Goal: Share content: Share content

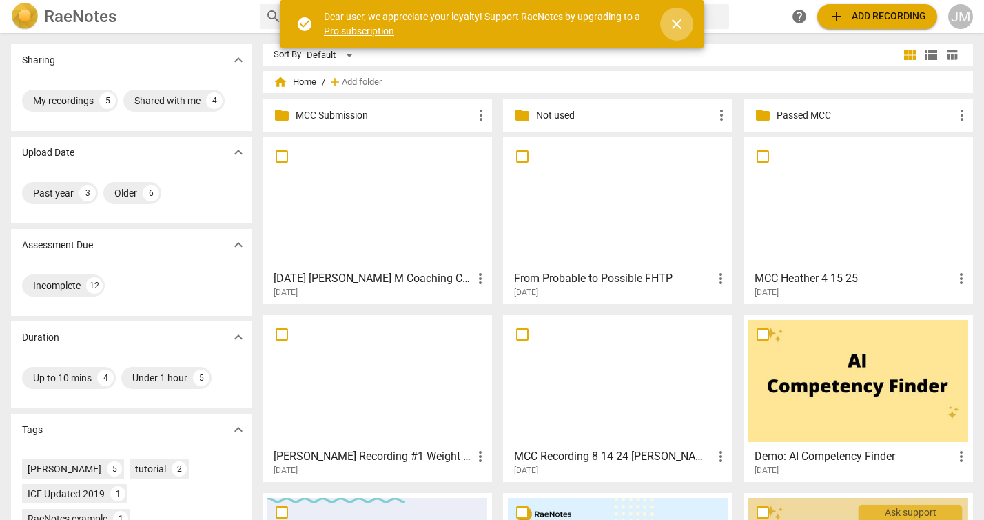
click at [674, 22] on span "close" at bounding box center [677, 24] width 17 height 17
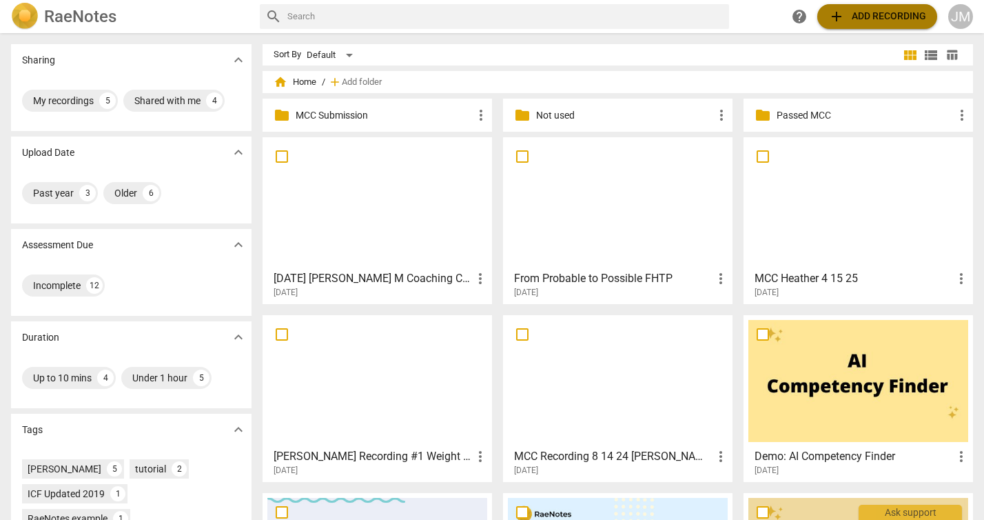
click at [833, 17] on span "add" at bounding box center [837, 16] width 17 height 17
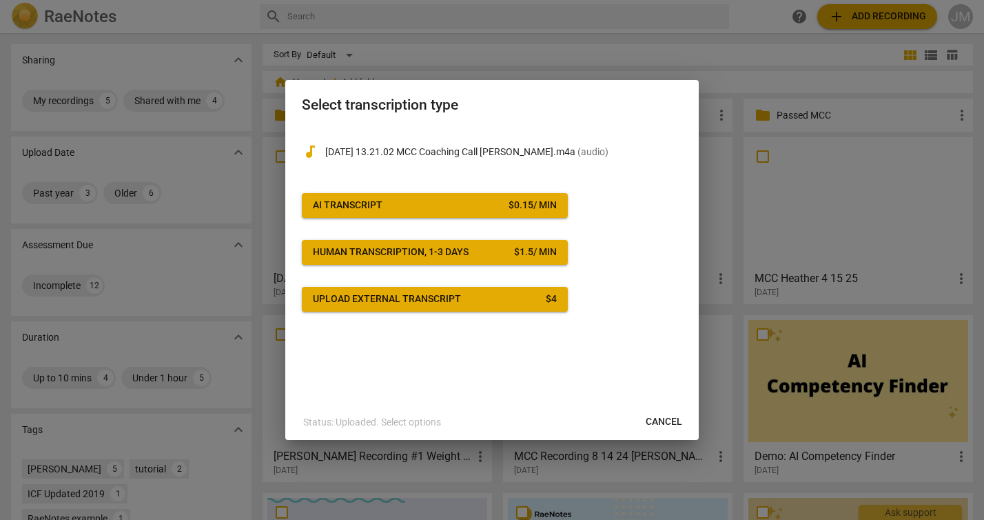
click at [469, 206] on span "AI Transcript $ 0.15 / min" at bounding box center [435, 206] width 244 height 14
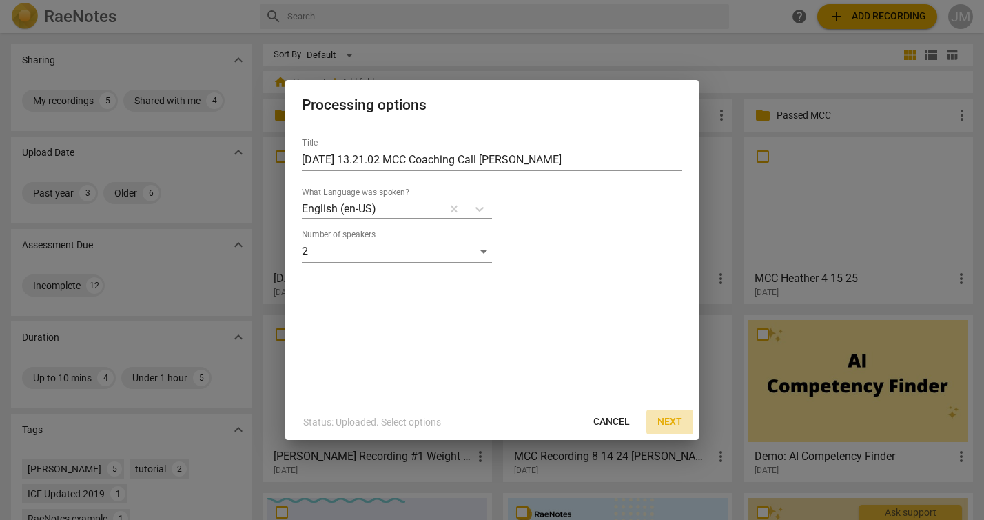
click at [676, 421] on span "Next" at bounding box center [670, 422] width 25 height 14
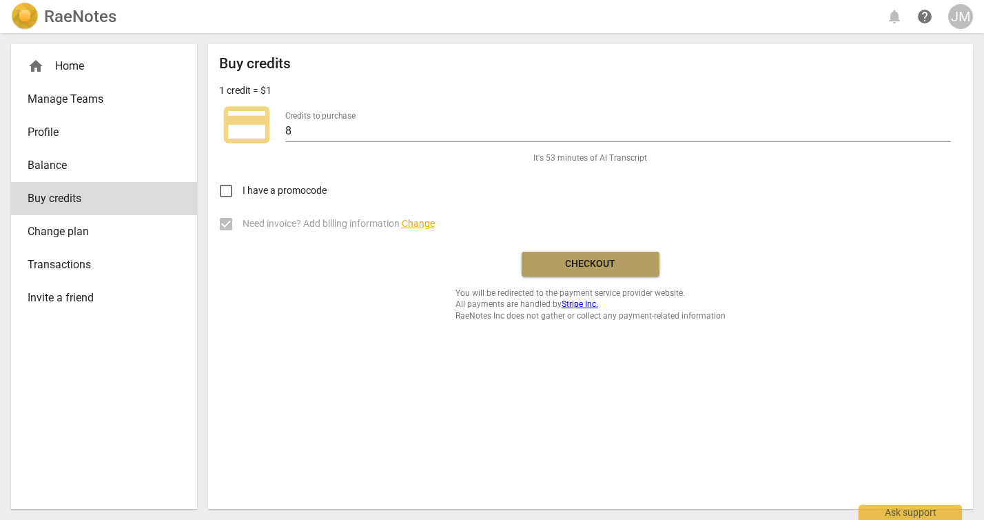
click at [580, 262] on span "Checkout" at bounding box center [591, 264] width 116 height 14
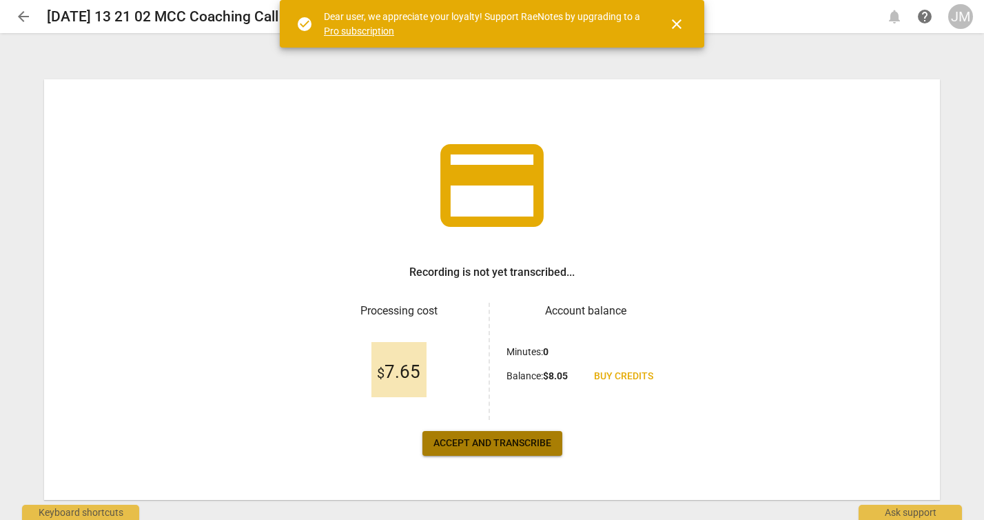
click at [501, 443] on span "Accept and transcribe" at bounding box center [493, 443] width 118 height 14
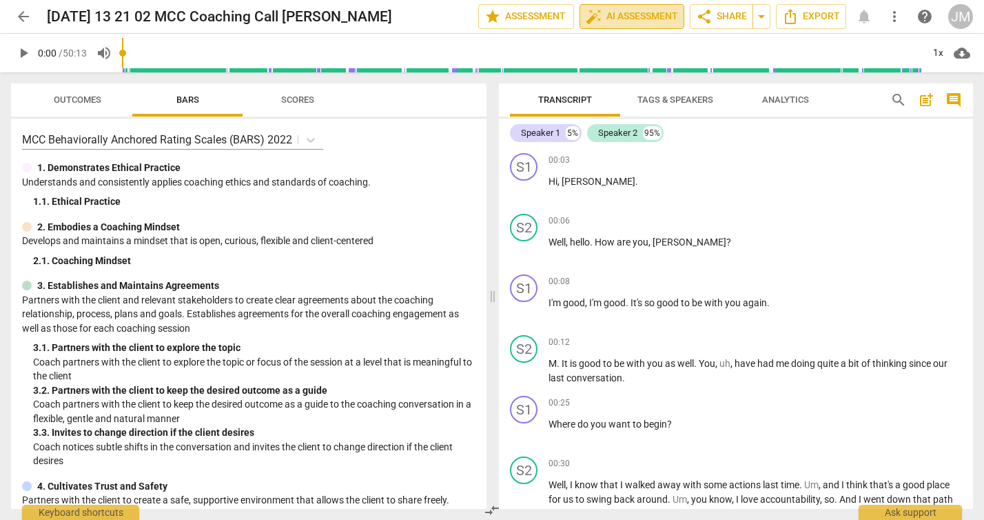
click at [607, 17] on span "auto_fix_high AI Assessment" at bounding box center [632, 16] width 92 height 17
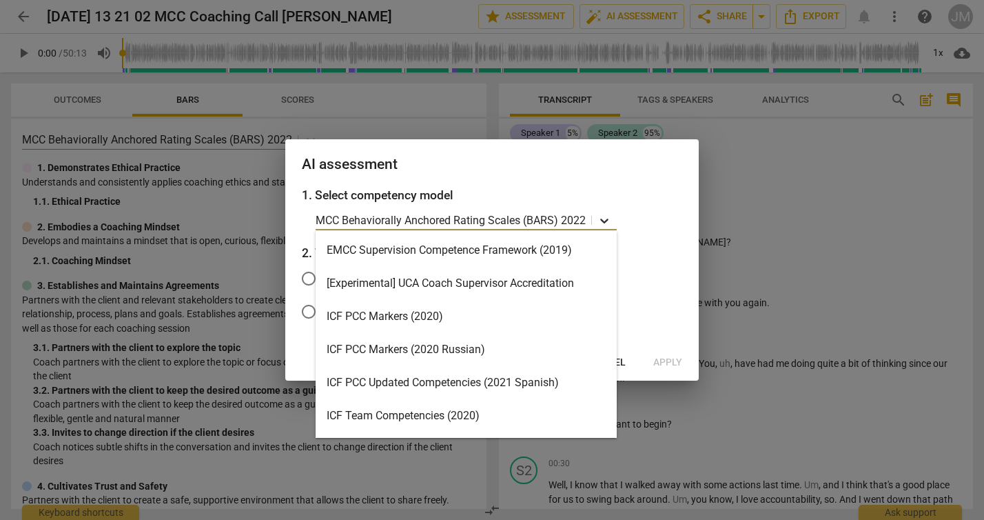
click at [604, 220] on icon at bounding box center [605, 221] width 14 height 14
drag, startPoint x: 660, startPoint y: 235, endPoint x: 645, endPoint y: 255, distance: 25.5
click at [660, 236] on div "1. Select competency model MCC Behaviorally Anchored Rating Scales (BARS) 2022 …" at bounding box center [492, 265] width 414 height 159
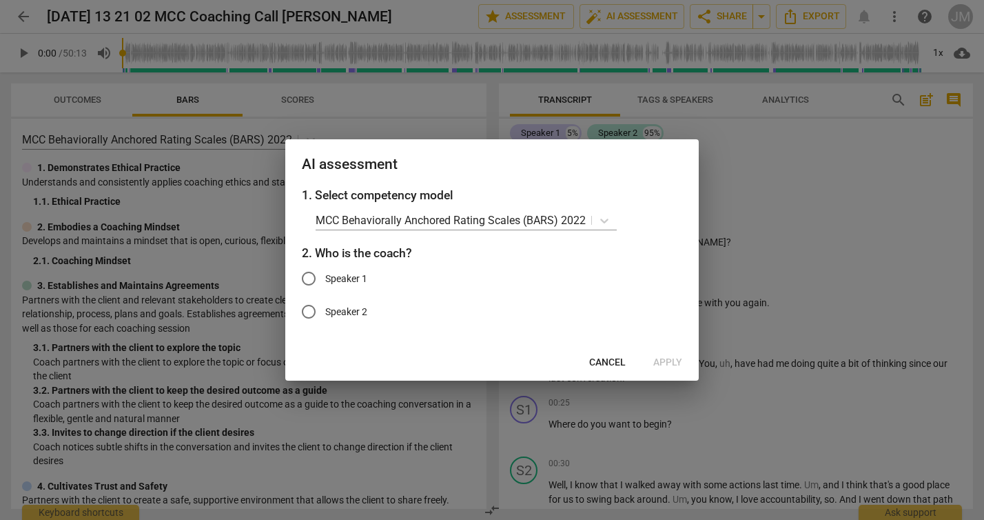
click at [613, 360] on span "Cancel" at bounding box center [607, 363] width 37 height 14
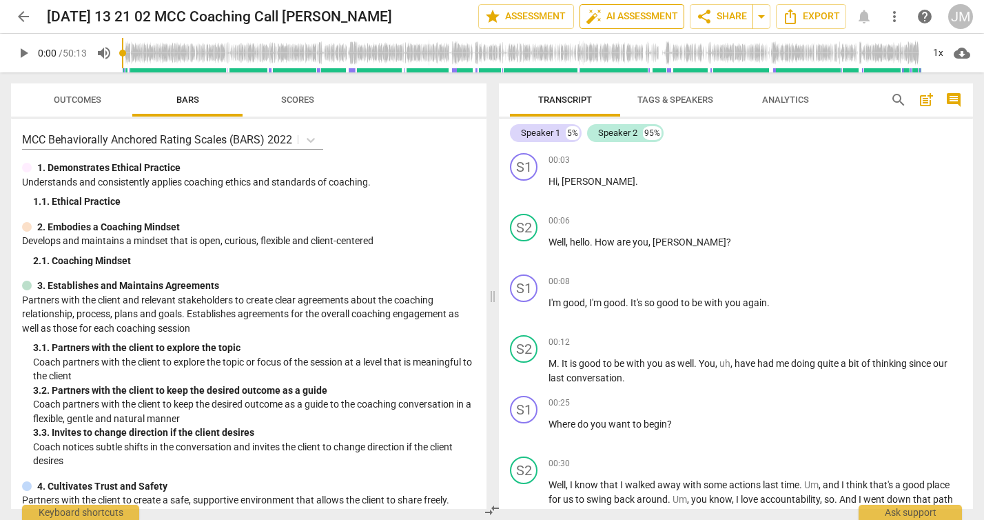
click at [637, 19] on span "auto_fix_high AI Assessment" at bounding box center [632, 16] width 92 height 17
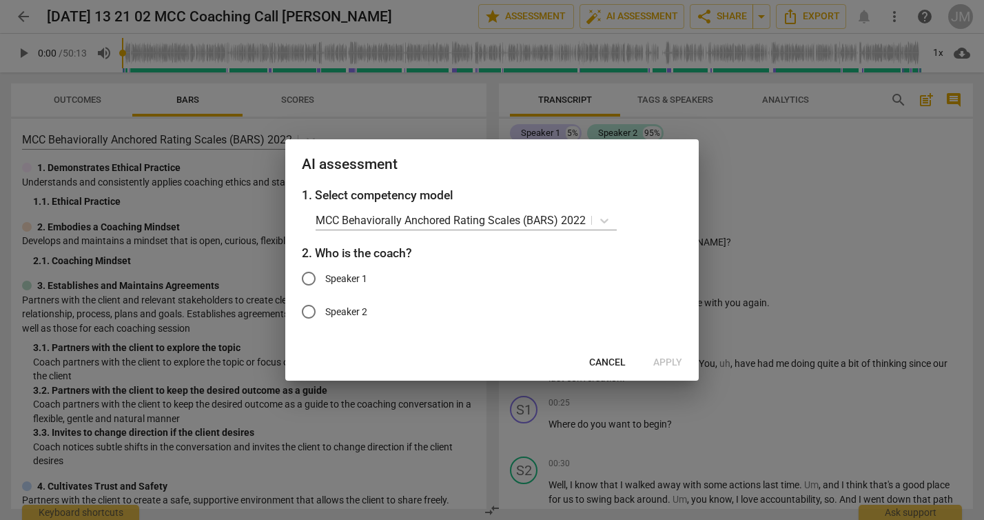
click at [307, 276] on input "Speaker 1" at bounding box center [308, 278] width 33 height 33
radio input "true"
click at [598, 216] on icon at bounding box center [605, 221] width 14 height 14
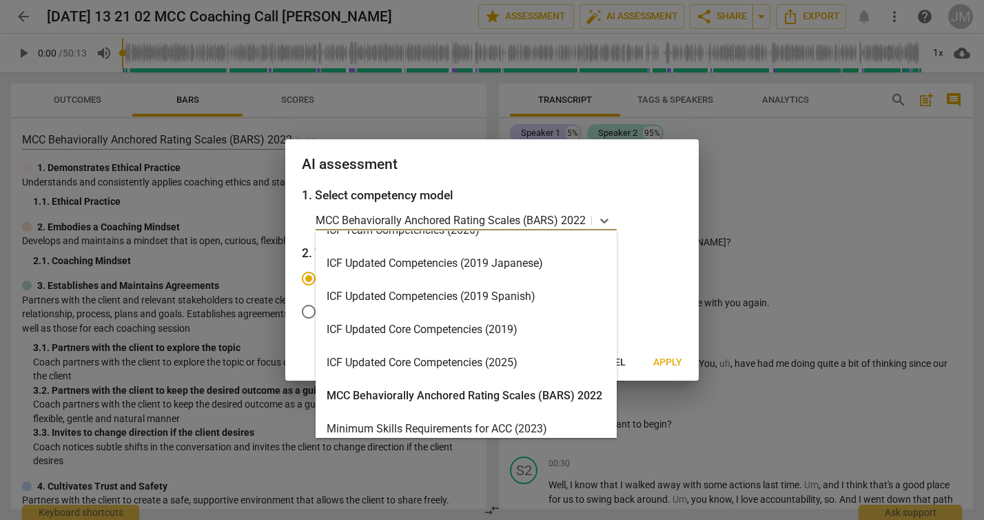
scroll to position [254, 0]
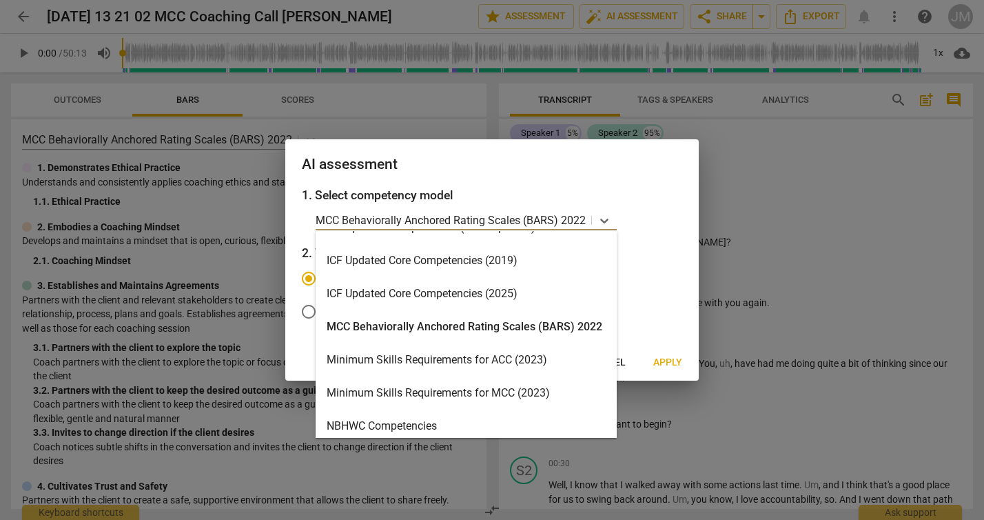
click at [527, 394] on div "Minimum Skills Requirements for MCC (2023)" at bounding box center [466, 392] width 301 height 33
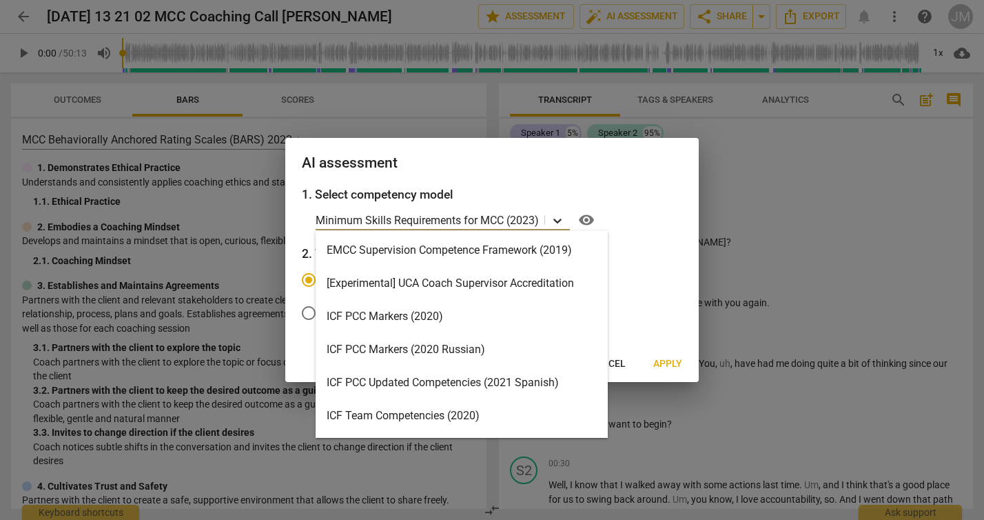
click at [564, 220] on icon at bounding box center [558, 221] width 14 height 14
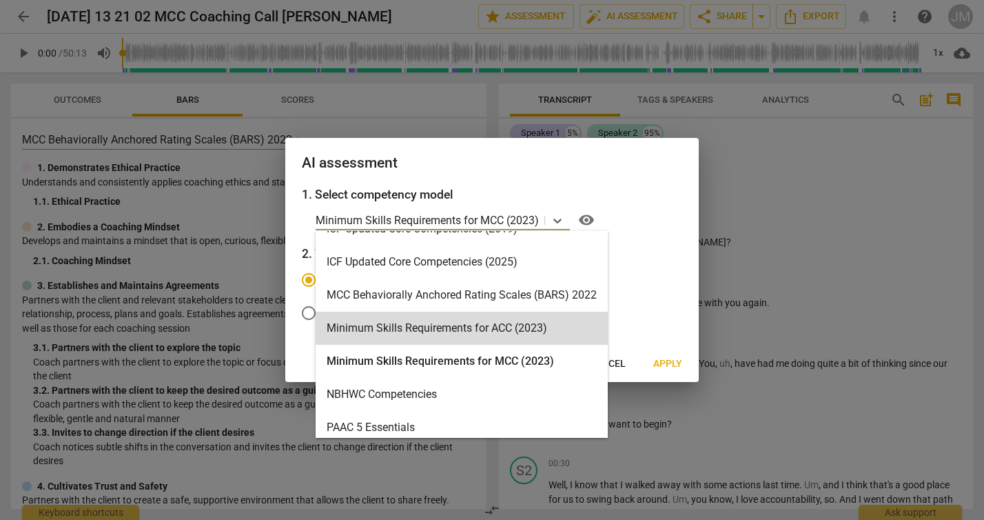
scroll to position [361, 0]
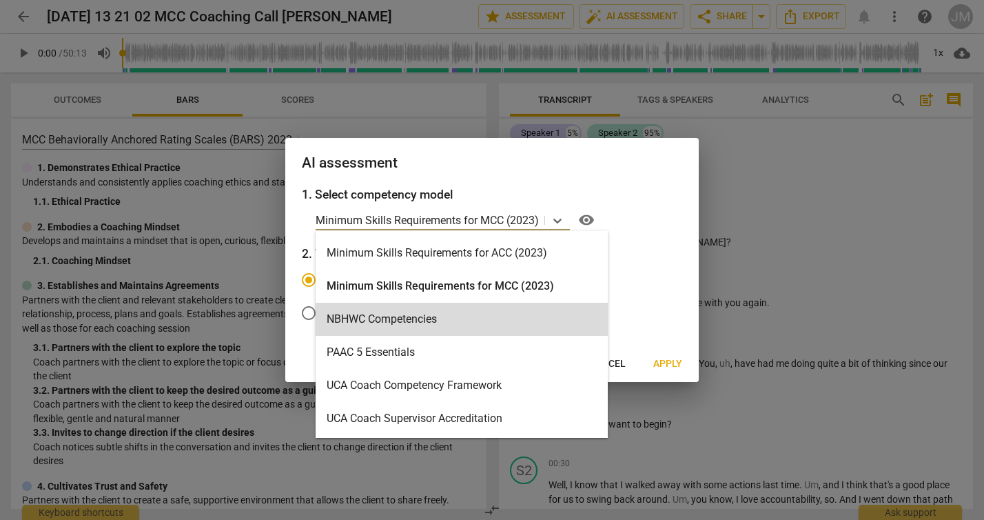
click at [648, 307] on label "Speaker 2" at bounding box center [481, 312] width 379 height 33
click at [325, 307] on input "Speaker 2" at bounding box center [308, 312] width 33 height 33
radio input "true"
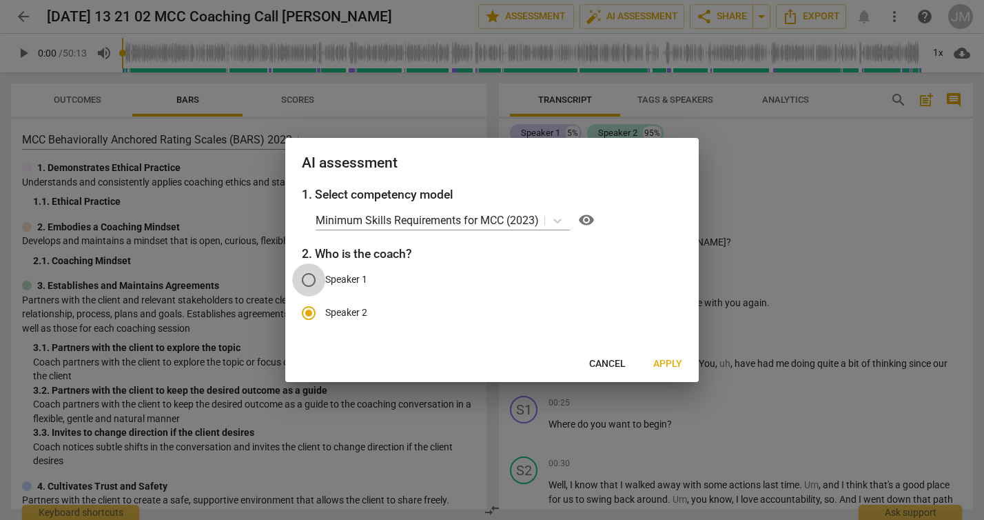
click at [323, 281] on input "Speaker 1" at bounding box center [308, 279] width 33 height 33
radio input "true"
radio input "false"
click at [663, 361] on span "Apply" at bounding box center [668, 364] width 29 height 14
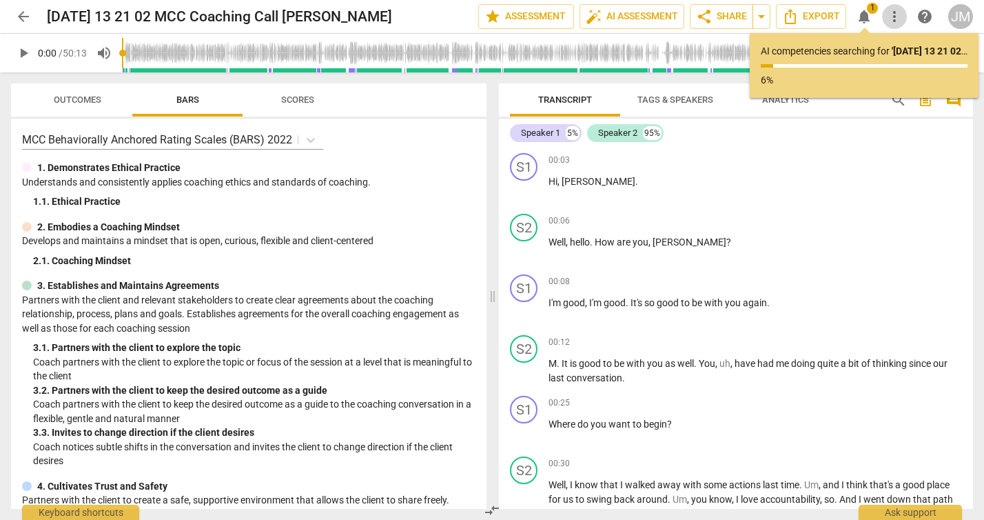
click at [891, 17] on span "more_vert" at bounding box center [895, 16] width 17 height 17
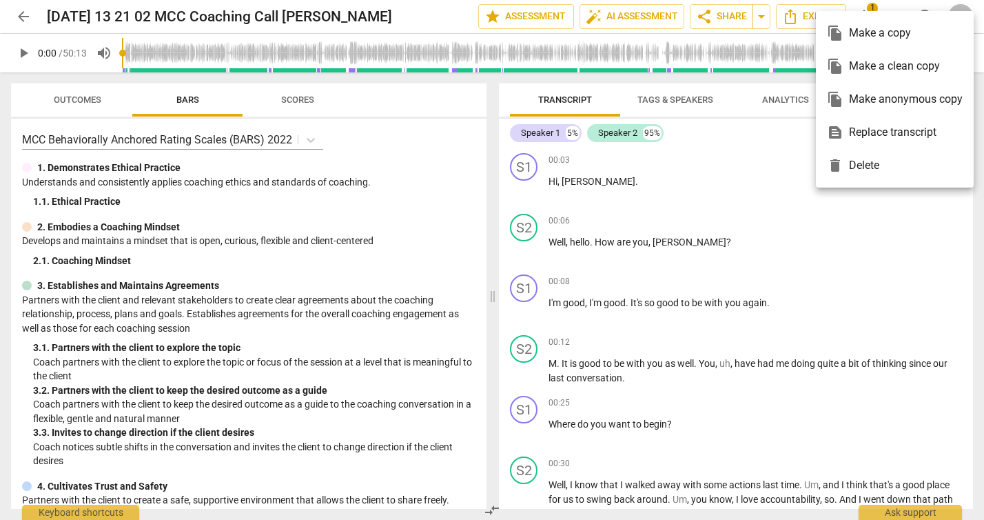
click at [780, 201] on div at bounding box center [492, 260] width 984 height 520
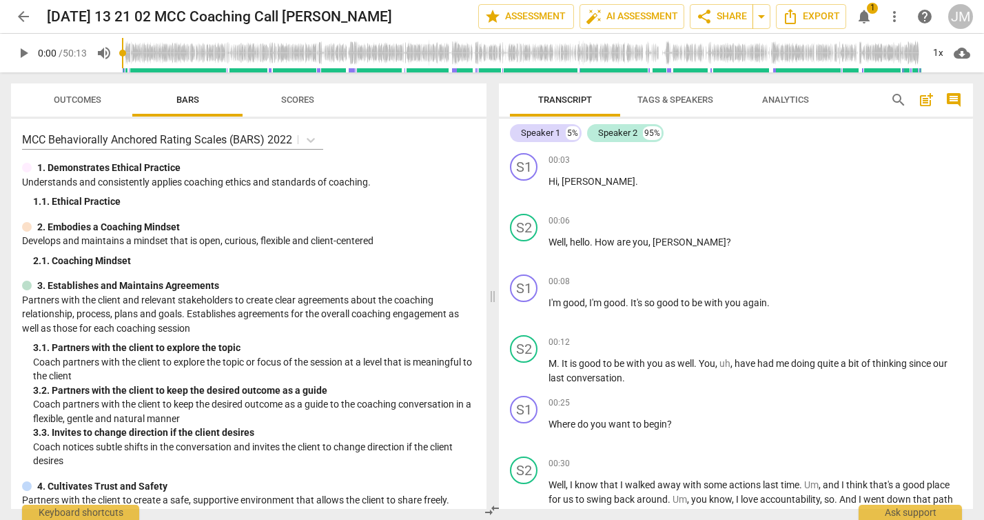
click at [682, 101] on span "Tags & Speakers" at bounding box center [676, 99] width 76 height 10
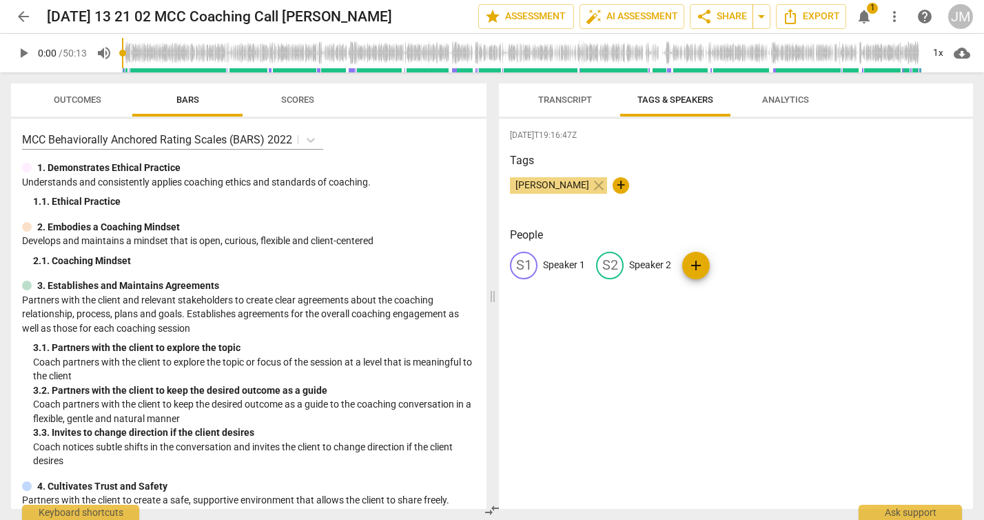
click at [531, 265] on div "S1" at bounding box center [524, 266] width 28 height 28
type input "Jenna"
click at [701, 270] on div "edit" at bounding box center [700, 266] width 28 height 28
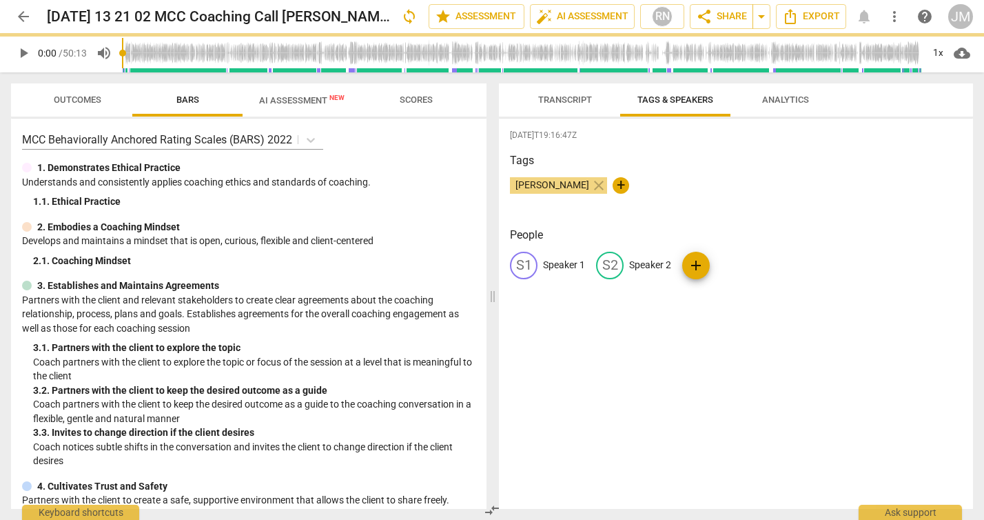
click at [689, 338] on div "2025-10-01T19:16:47Z Tags Jenna Mayo close + People S1 Speaker 1 S2 Speaker 2 a…" at bounding box center [736, 314] width 474 height 390
click at [573, 267] on p "Speaker 1" at bounding box center [564, 265] width 42 height 14
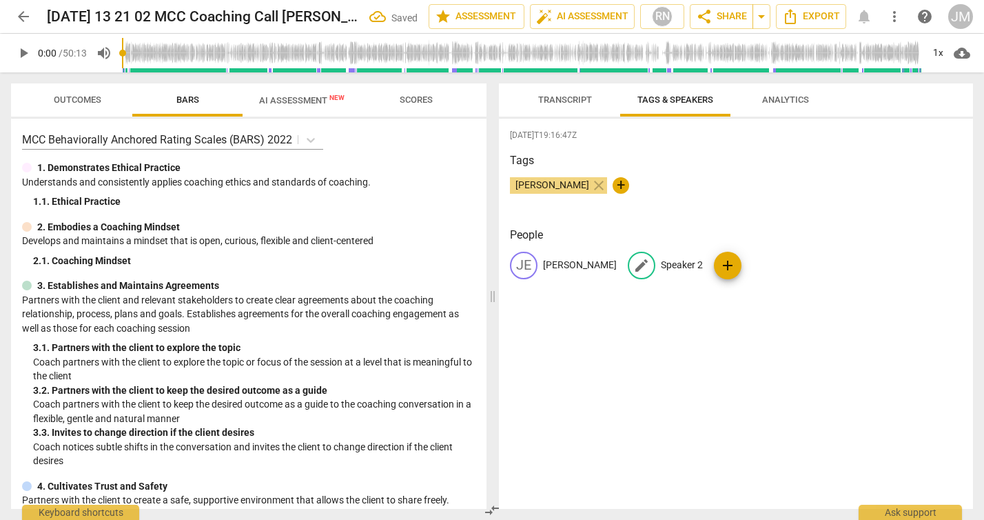
click at [661, 265] on p "Speaker 2" at bounding box center [682, 265] width 42 height 14
type input "Wendy"
click at [614, 291] on div "People JE Jenna edit Wendy delete add" at bounding box center [736, 264] width 452 height 74
click at [286, 103] on span "AI Assessment New" at bounding box center [301, 100] width 85 height 10
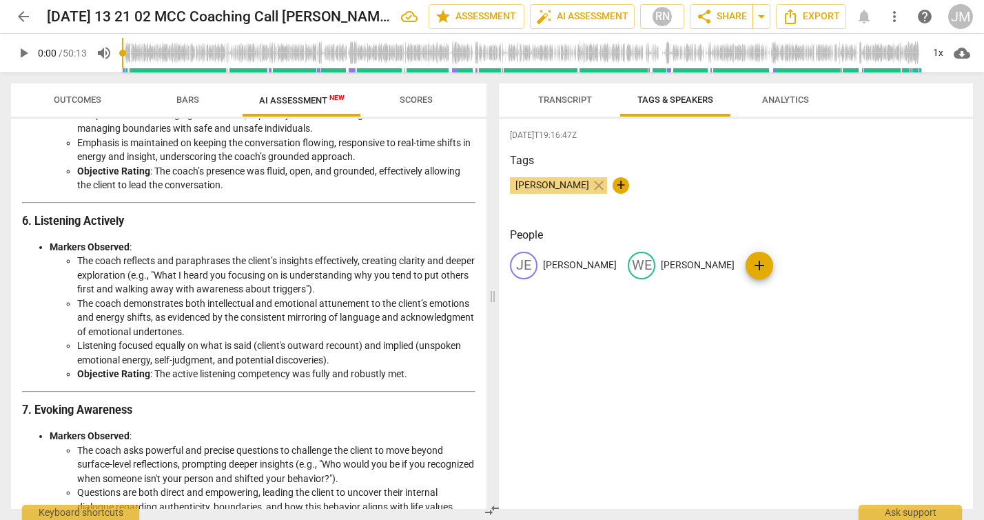
scroll to position [1051, 0]
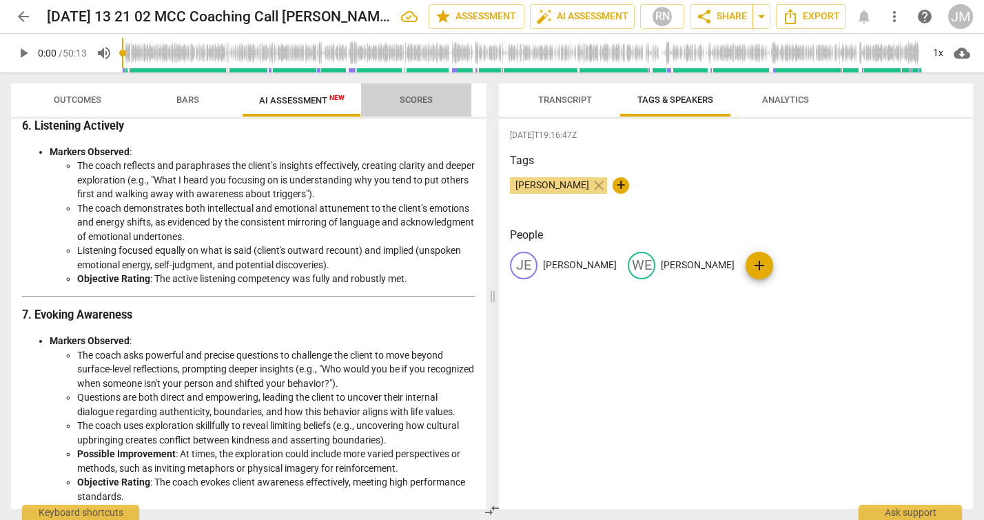
click at [405, 101] on span "Scores" at bounding box center [416, 99] width 33 height 10
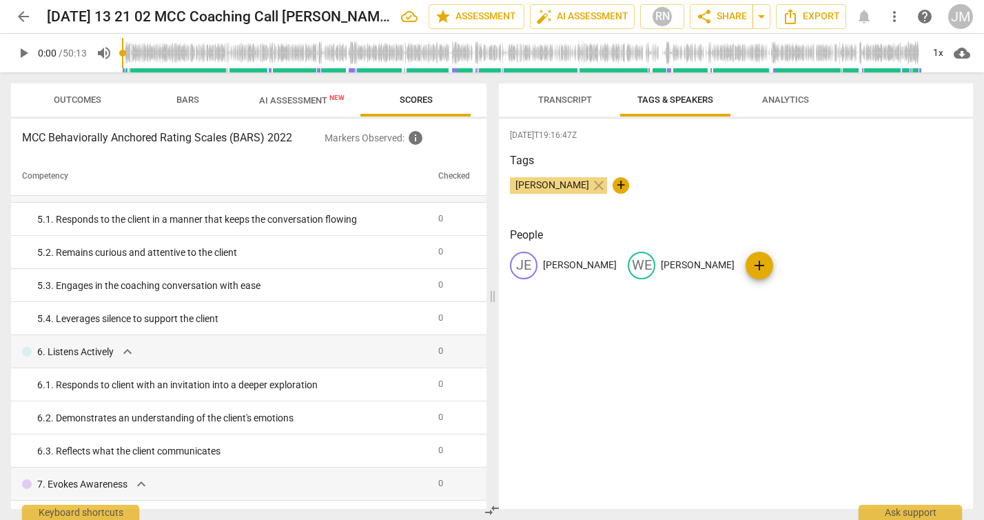
scroll to position [0, 0]
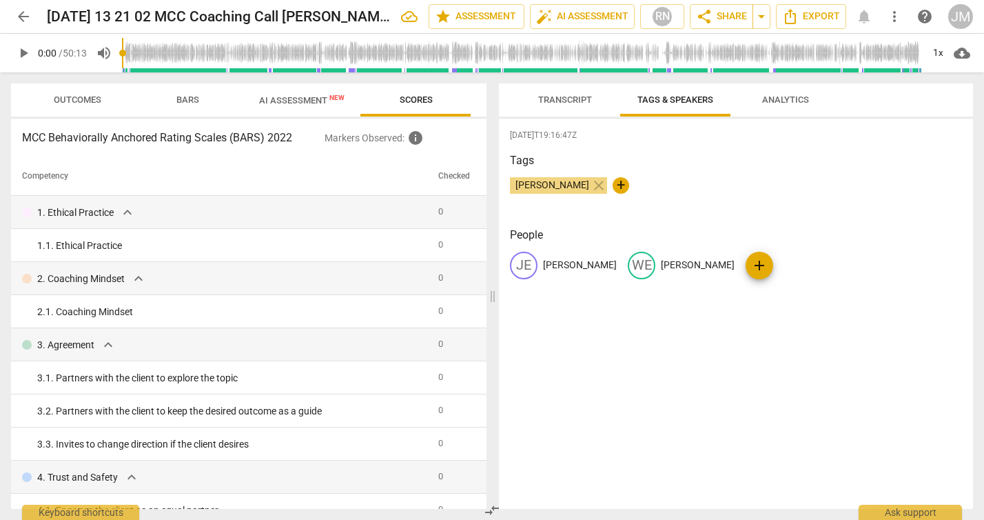
click at [312, 99] on span "AI Assessment New" at bounding box center [301, 100] width 85 height 10
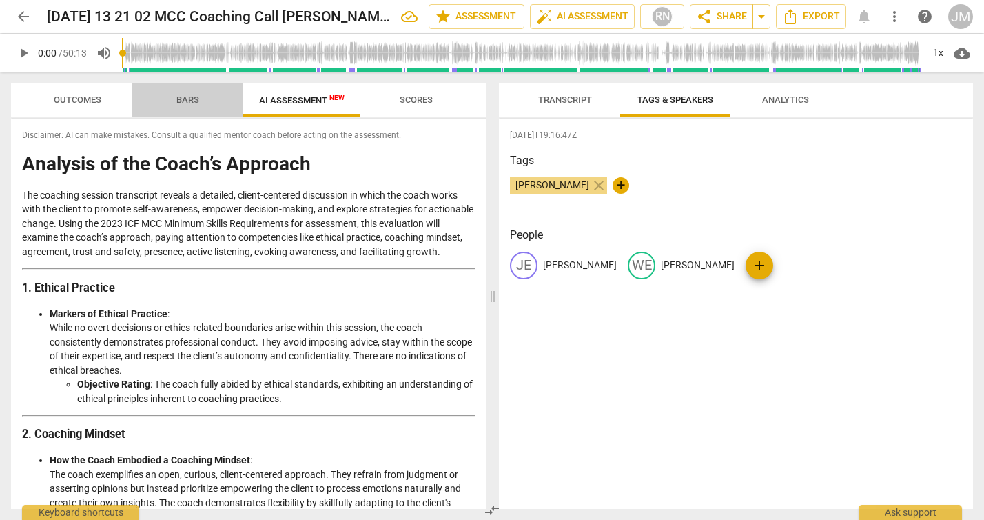
click at [196, 99] on span "Bars" at bounding box center [187, 99] width 23 height 10
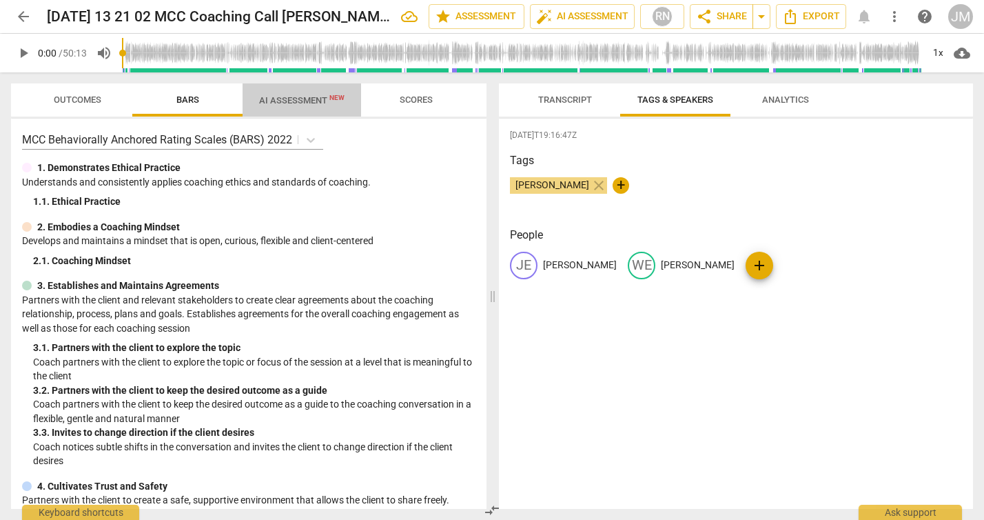
click at [325, 105] on span "AI Assessment New" at bounding box center [302, 100] width 119 height 21
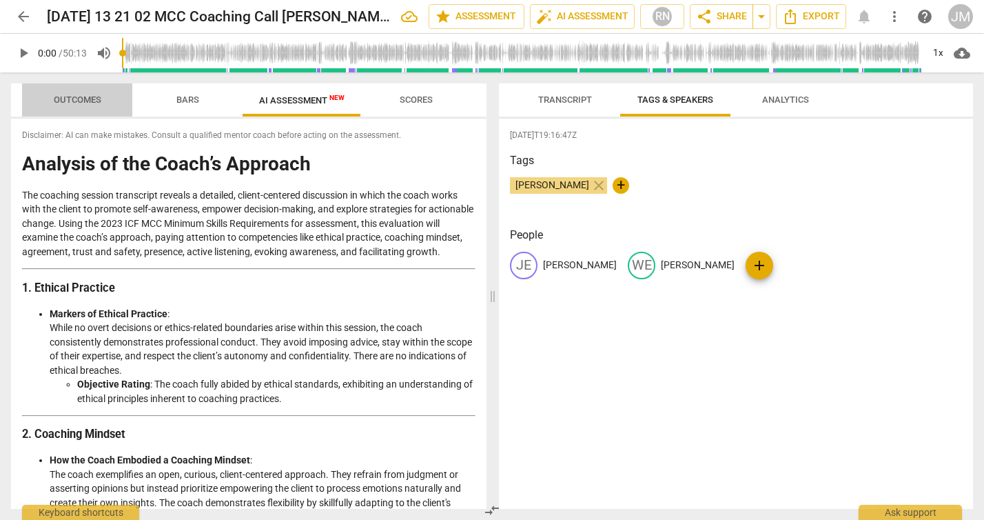
click at [103, 97] on span "Outcomes" at bounding box center [77, 100] width 81 height 19
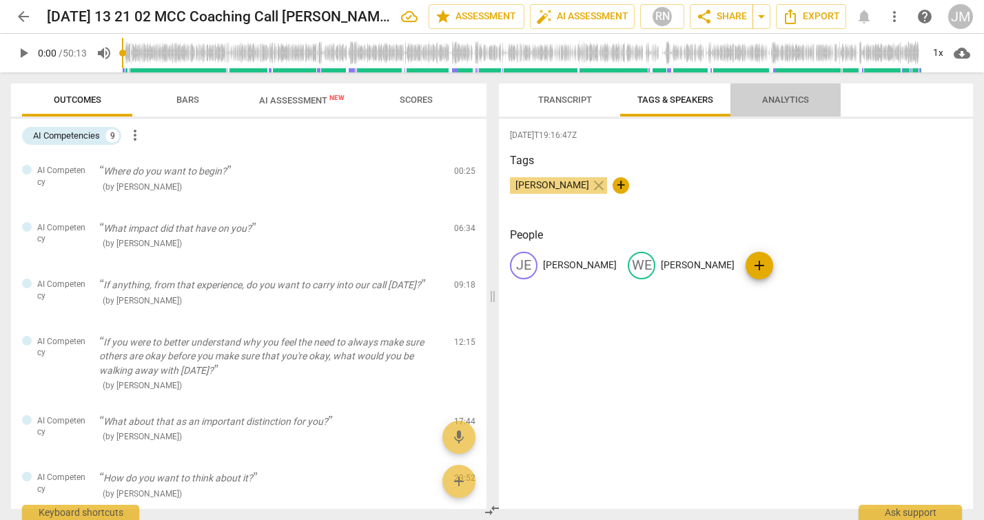
click at [768, 103] on span "Analytics" at bounding box center [785, 99] width 47 height 10
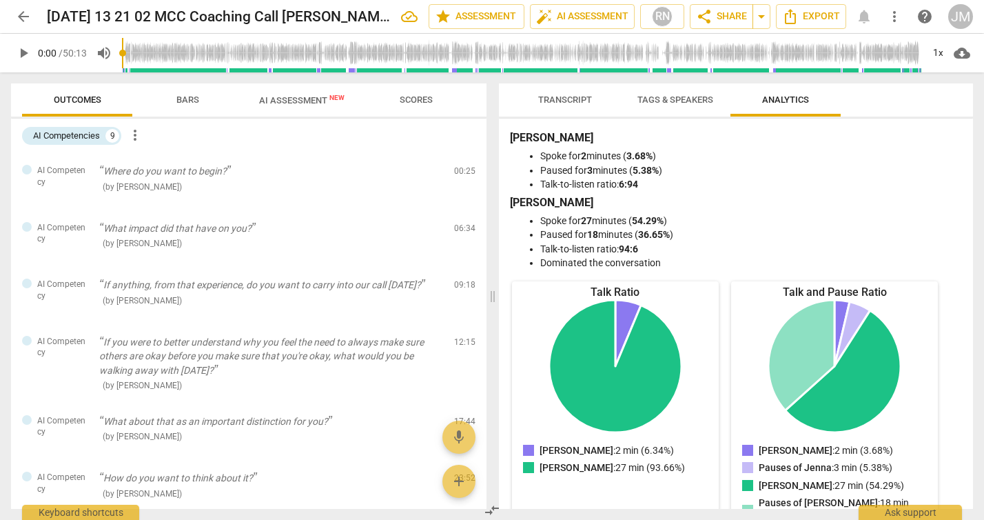
click at [201, 97] on span "Bars" at bounding box center [188, 100] width 56 height 19
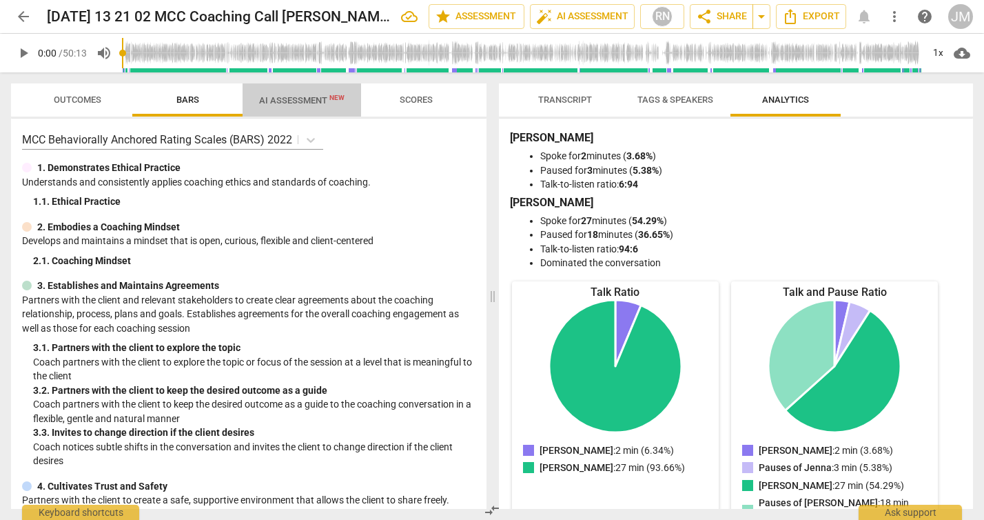
click at [307, 103] on span "AI Assessment New" at bounding box center [301, 100] width 85 height 10
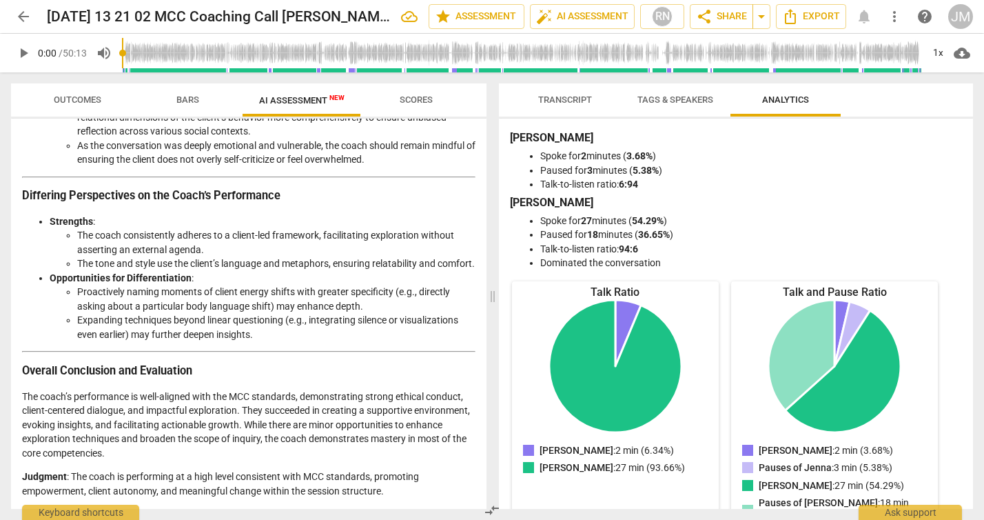
scroll to position [1822, 0]
click at [758, 17] on span "arrow_drop_down" at bounding box center [761, 16] width 17 height 17
drag, startPoint x: 771, startPoint y: 19, endPoint x: 763, endPoint y: 19, distance: 7.6
click at [771, 19] on button "arrow_drop_down" at bounding box center [762, 16] width 18 height 25
click at [738, 16] on span "share Share" at bounding box center [721, 16] width 51 height 17
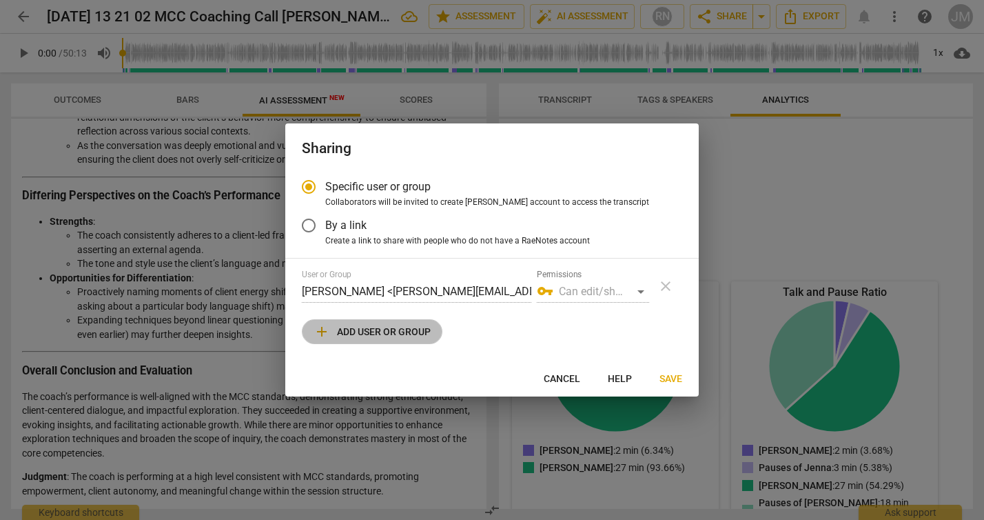
click at [393, 325] on span "add Add user or group" at bounding box center [372, 331] width 117 height 17
radio input "false"
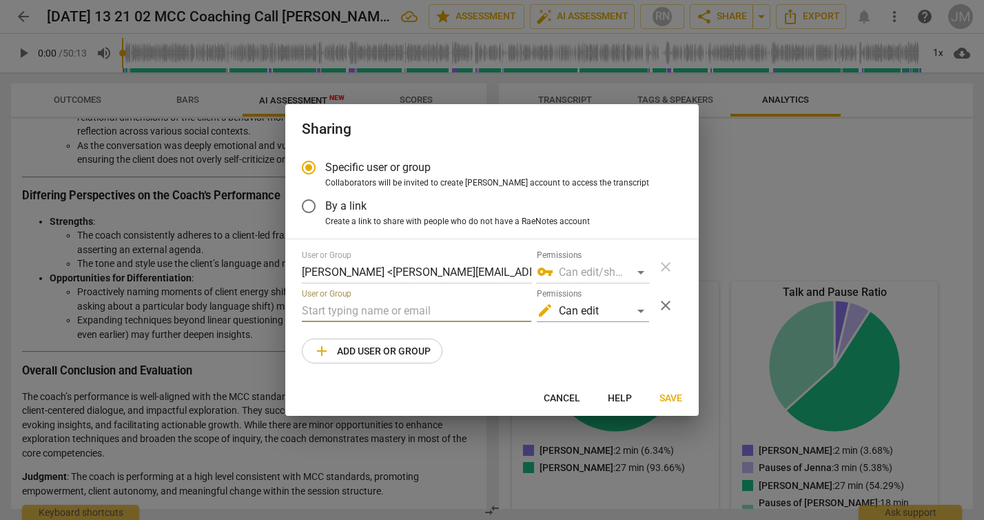
drag, startPoint x: 415, startPoint y: 312, endPoint x: 418, endPoint y: 301, distance: 11.4
click at [415, 311] on input "text" at bounding box center [417, 311] width 230 height 22
type input "r"
type input "coachrobin@rightlysuccessful.com"
click at [631, 316] on div "edit Can edit" at bounding box center [593, 311] width 112 height 22
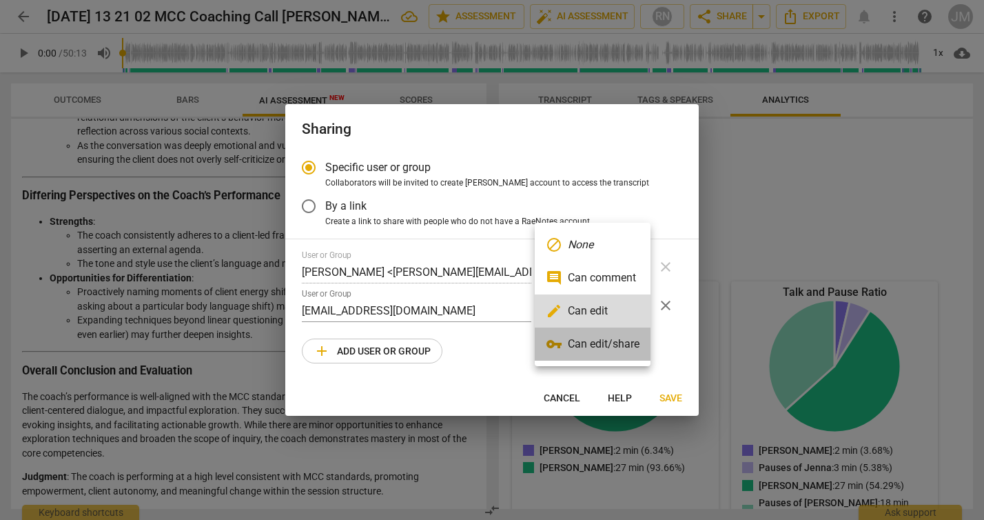
click at [627, 343] on li "vpn_key Can edit/share" at bounding box center [593, 343] width 116 height 33
radio input "false"
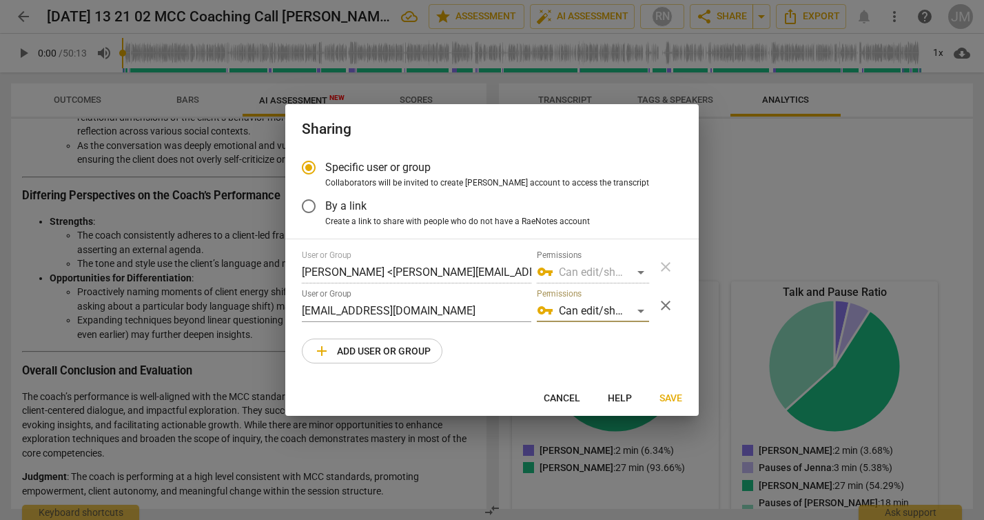
click at [461, 219] on span "Create a link to share with people who do not have a RaeNotes account" at bounding box center [457, 222] width 265 height 12
click at [0, 0] on input "Create a link to share with people who do not have a RaeNotes account" at bounding box center [0, 0] width 0 height 0
radio input "true"
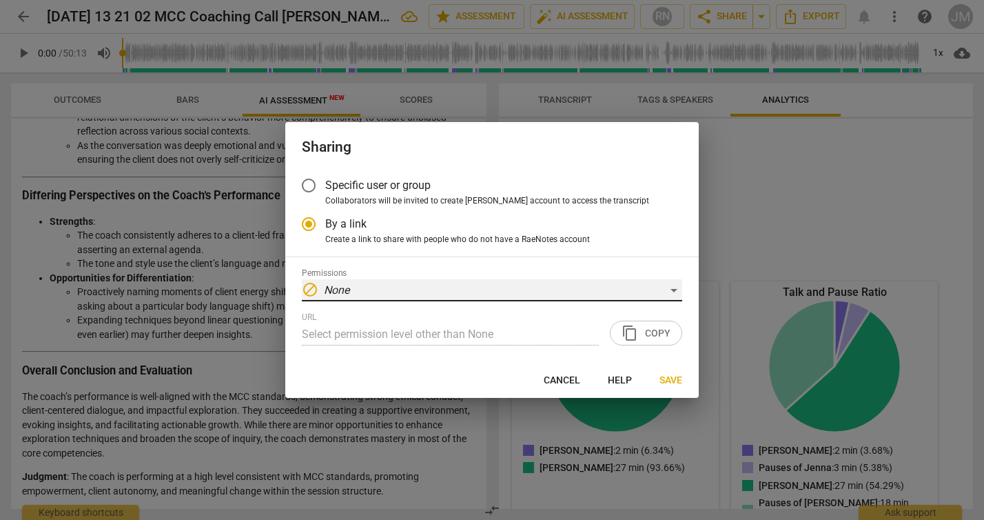
click at [429, 297] on div "block None" at bounding box center [492, 290] width 381 height 22
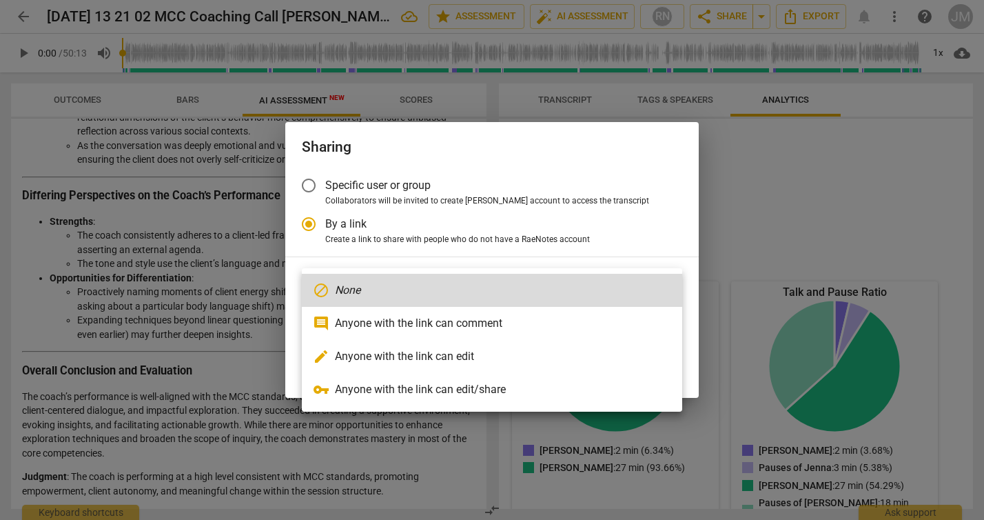
click at [429, 362] on li "edit Anyone with the link can edit" at bounding box center [492, 356] width 381 height 33
type input "https://app.raenotes.com/meeting/6b779b00f41a47d39ce0b00caf81ee18?success=8"
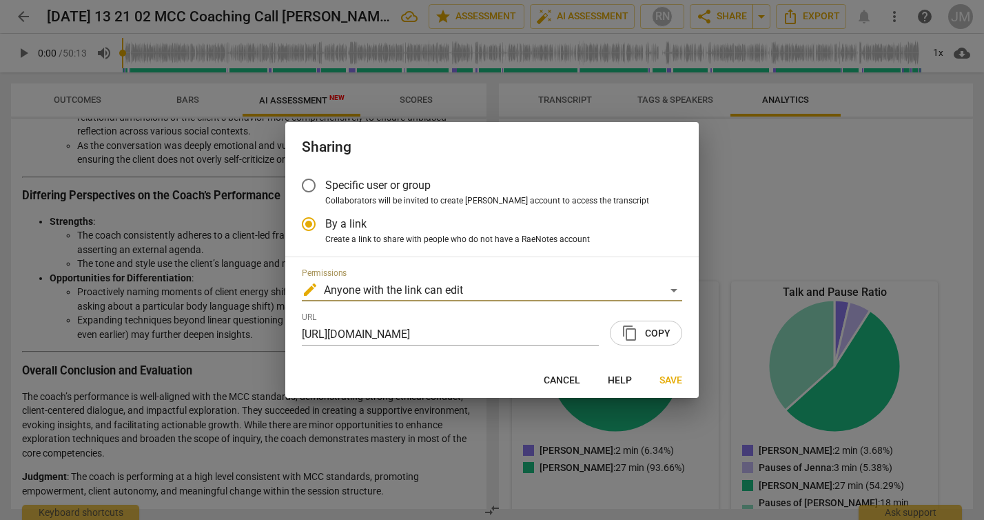
click at [629, 331] on span "content_copy" at bounding box center [630, 333] width 17 height 17
click at [487, 199] on span "Collaborators will be invited to create RaeNotes account to access the transcri…" at bounding box center [487, 201] width 324 height 12
click at [0, 0] on input "Collaborators will be invited to create RaeNotes account to access the transcri…" at bounding box center [0, 0] width 0 height 0
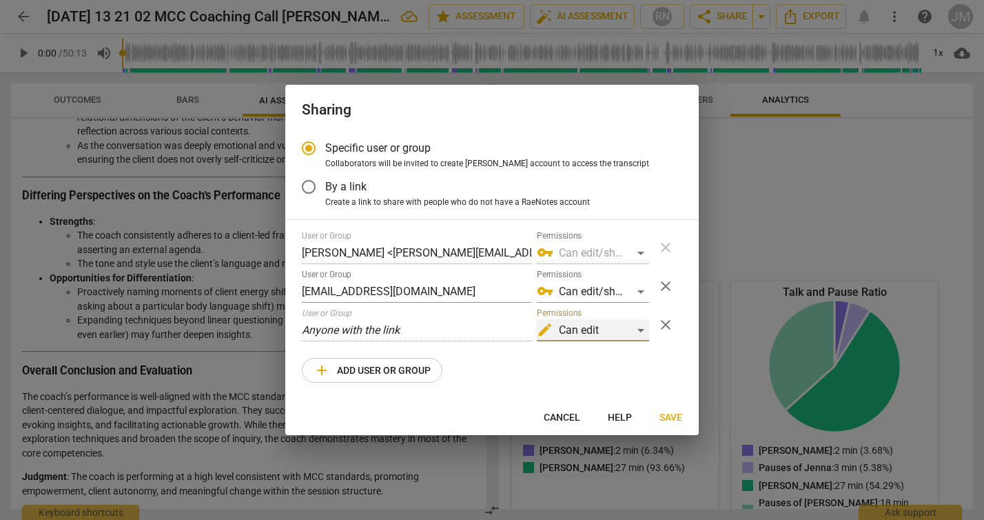
click at [589, 336] on div "edit Can edit" at bounding box center [593, 330] width 112 height 22
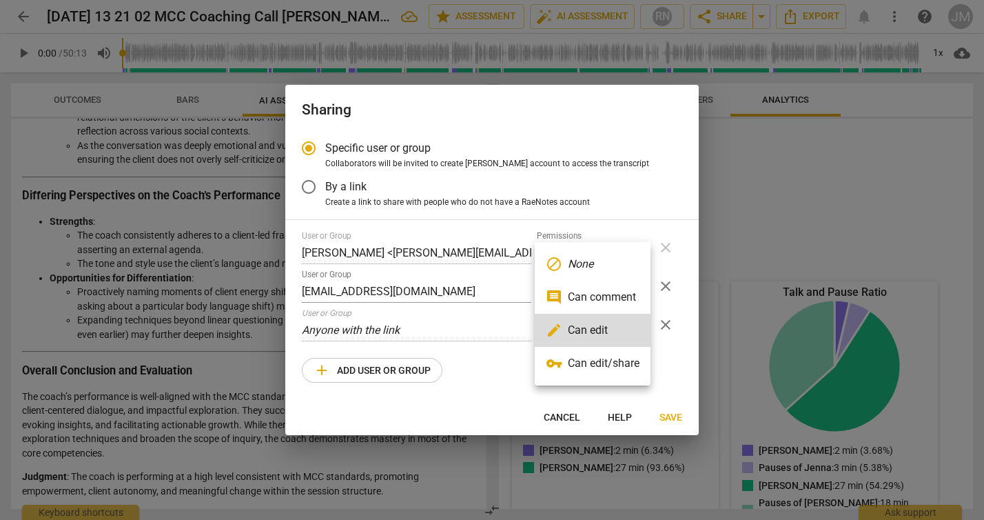
click at [591, 296] on li "comment Can comment" at bounding box center [593, 297] width 116 height 33
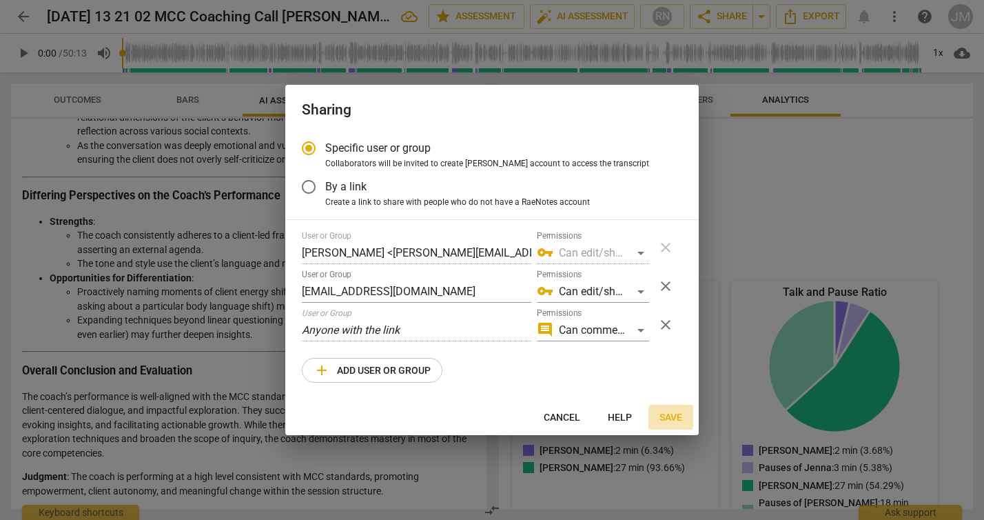
drag, startPoint x: 669, startPoint y: 413, endPoint x: 667, endPoint y: 421, distance: 7.9
click at [667, 421] on span "Save" at bounding box center [671, 418] width 23 height 14
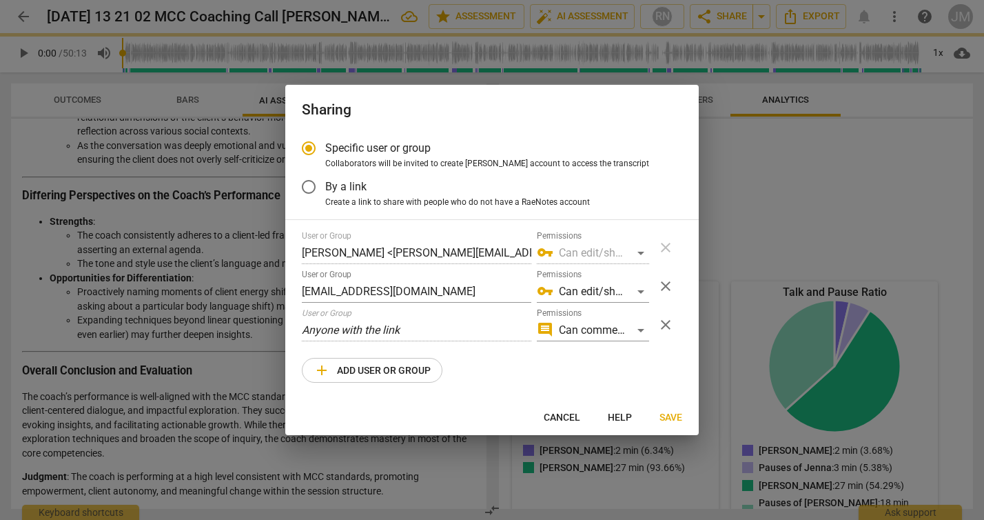
radio input "false"
type input "Robin Goodbary <coachrobin@rightlysuccessful.com>"
